Goal: Download file/media

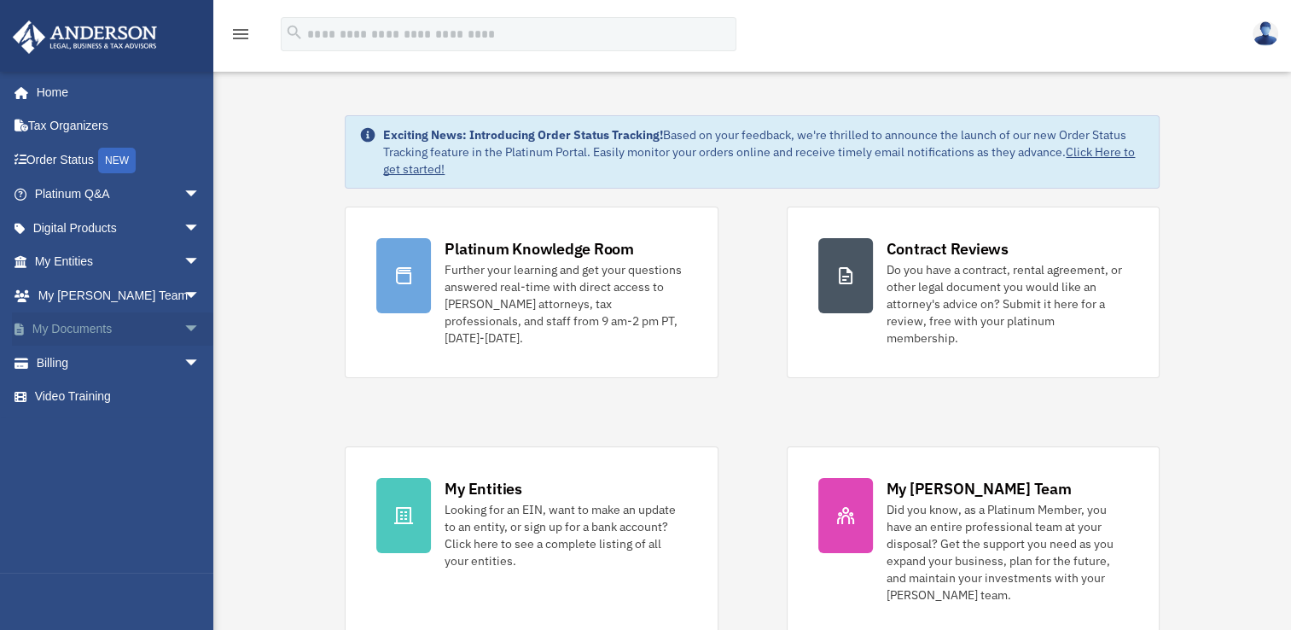
click at [183, 327] on span "arrow_drop_down" at bounding box center [200, 329] width 34 height 35
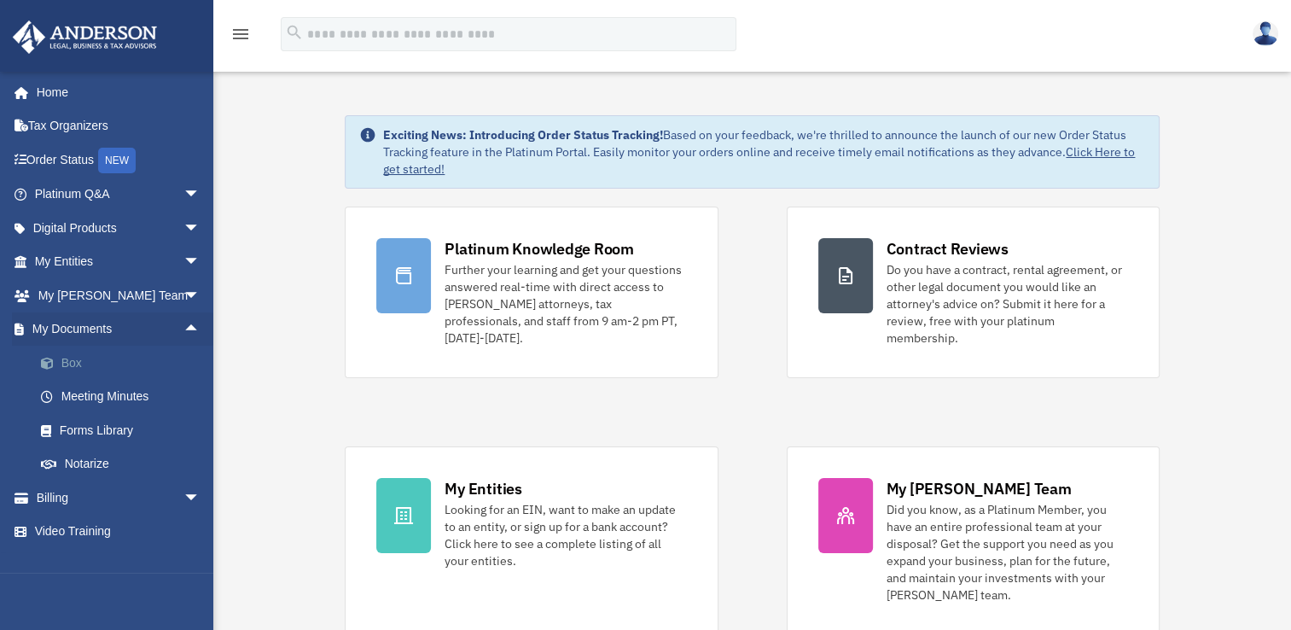
click at [75, 358] on link "Box" at bounding box center [125, 363] width 202 height 34
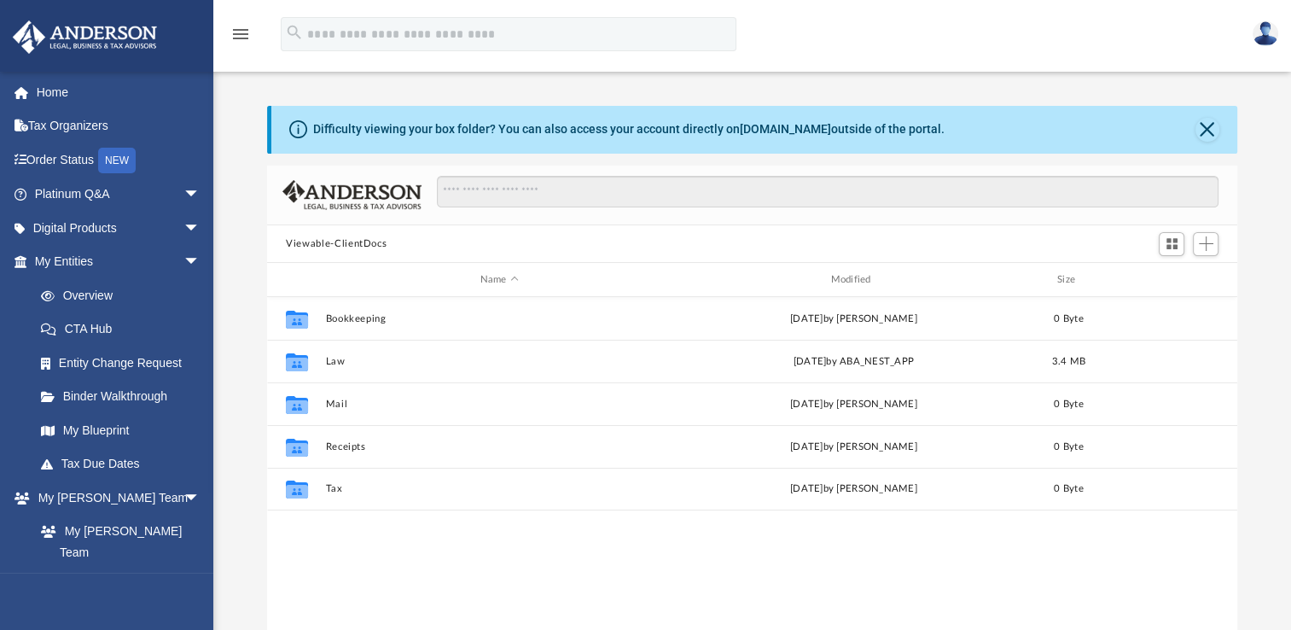
scroll to position [375, 956]
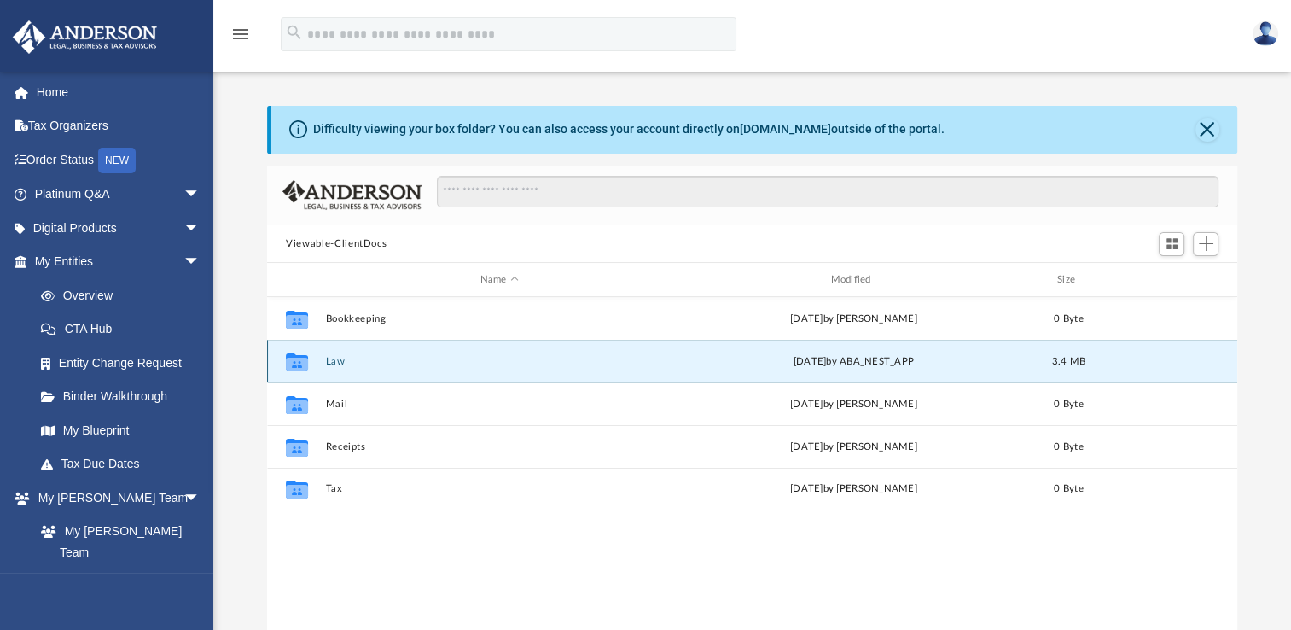
click at [334, 359] on button "Law" at bounding box center [499, 361] width 347 height 11
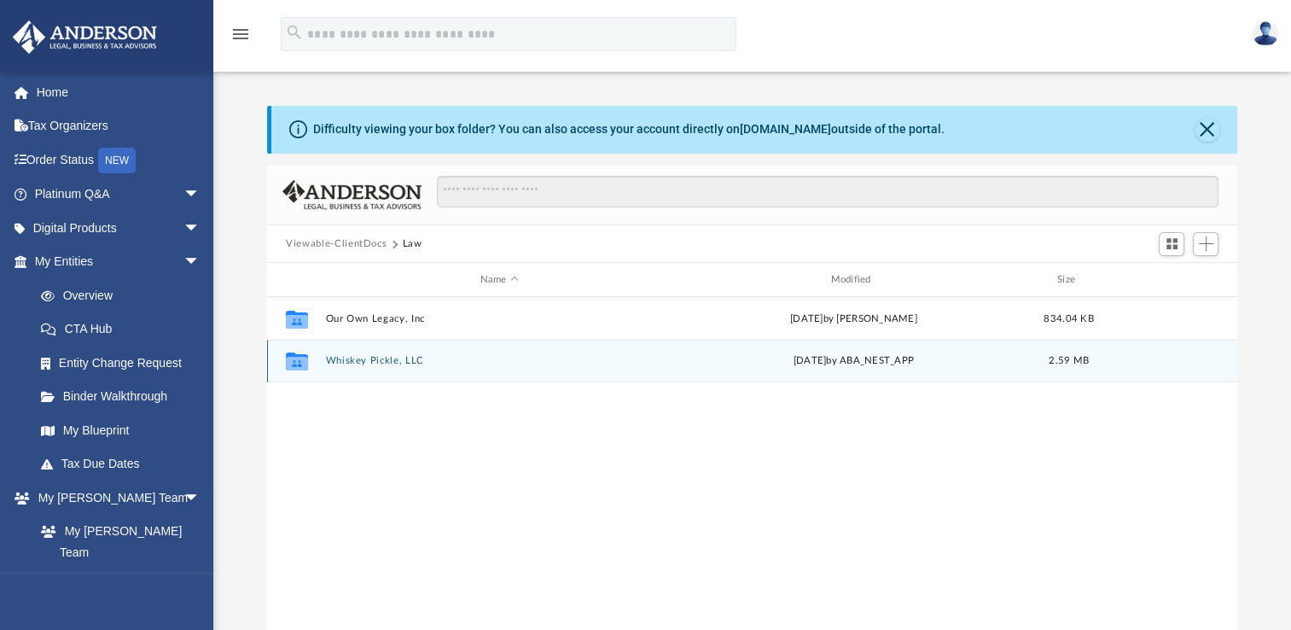
click at [294, 364] on icon "grid" at bounding box center [297, 361] width 22 height 18
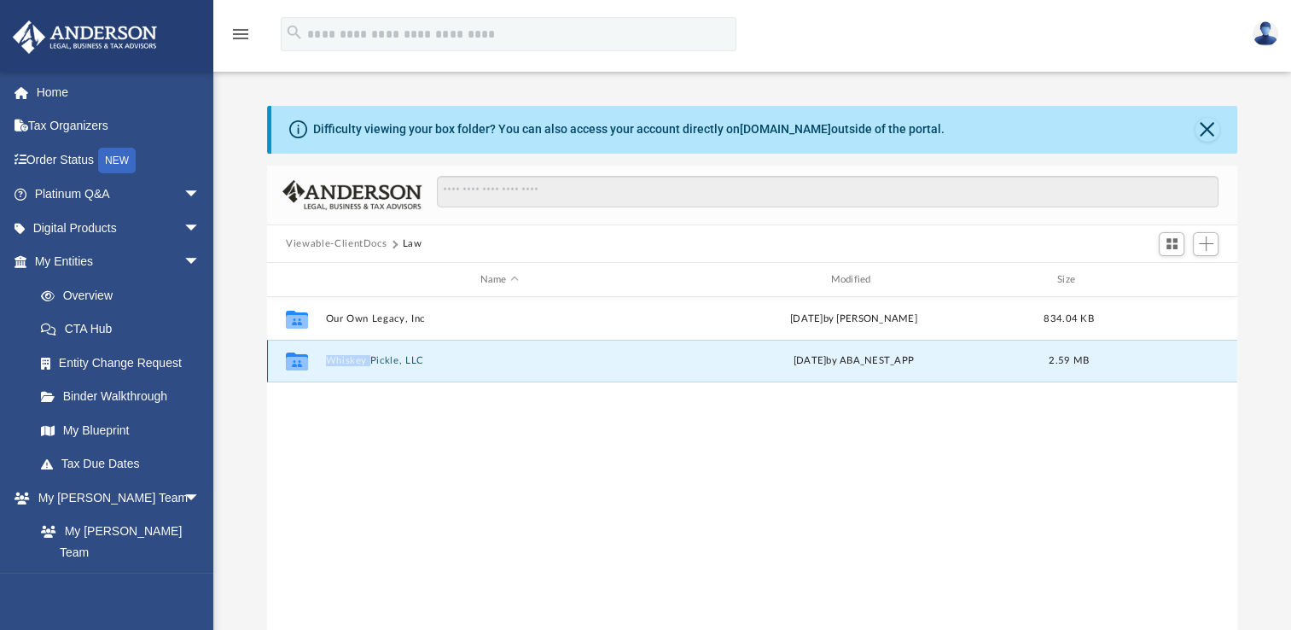
click at [294, 364] on icon "grid" at bounding box center [297, 361] width 22 height 18
drag, startPoint x: 294, startPoint y: 364, endPoint x: 352, endPoint y: 358, distance: 58.3
click at [352, 358] on button "Whiskey Pickle, LLC" at bounding box center [499, 360] width 347 height 11
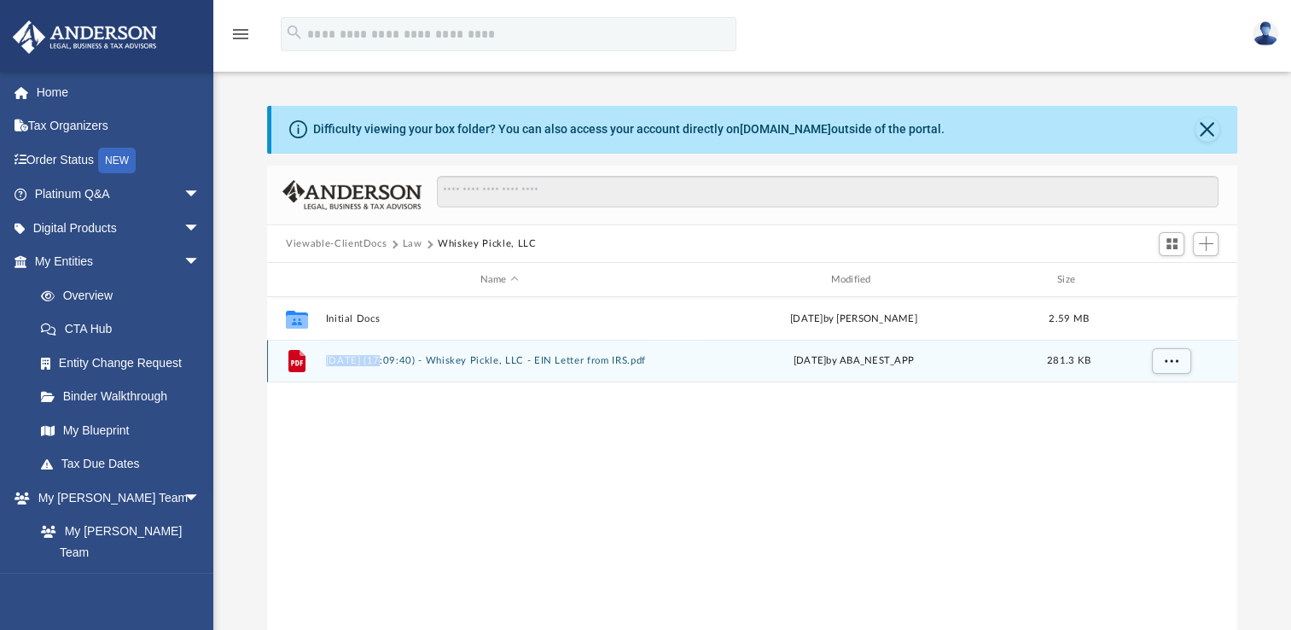
drag, startPoint x: 352, startPoint y: 358, endPoint x: 294, endPoint y: 358, distance: 58.0
click at [294, 358] on icon "grid" at bounding box center [296, 361] width 17 height 22
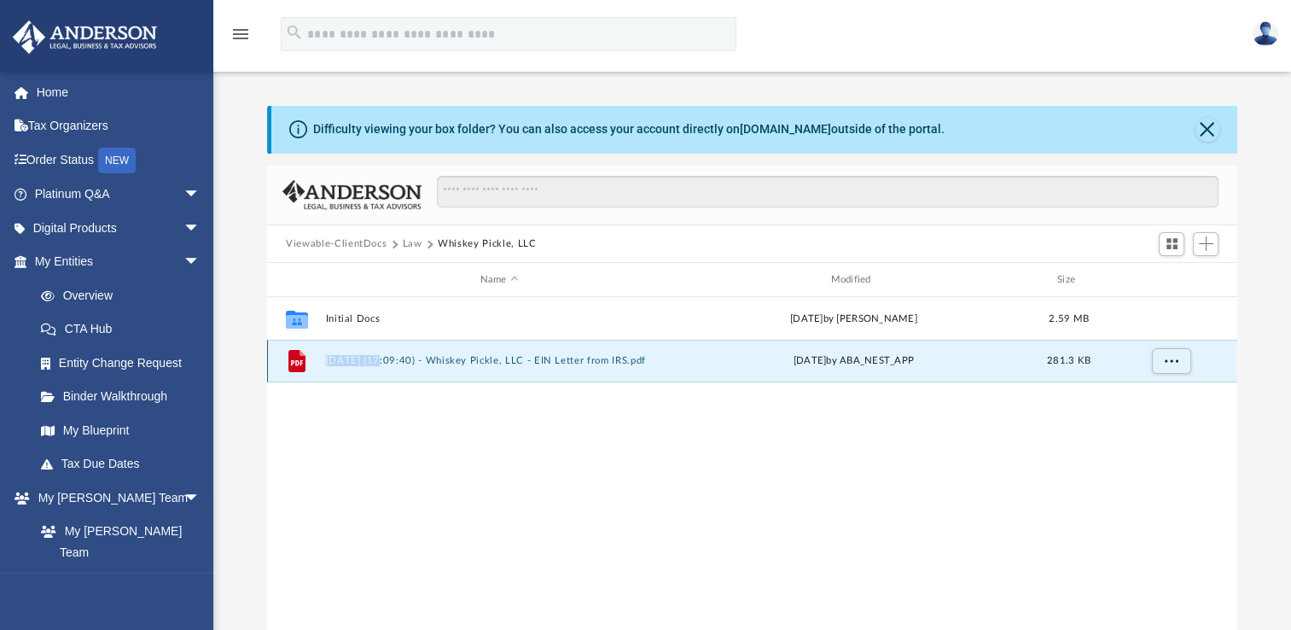
click at [294, 358] on icon "grid" at bounding box center [296, 361] width 17 height 22
click at [1168, 363] on span "More options" at bounding box center [1172, 360] width 14 height 9
click at [1153, 422] on li "Download" at bounding box center [1156, 423] width 49 height 18
click at [1153, 422] on div "Collaborated Folder Initial Docs Fri Sep 12 2025 by Zoe Doyle 2.59 MB File 2025…" at bounding box center [752, 473] width 970 height 353
